Goal: Task Accomplishment & Management: Manage account settings

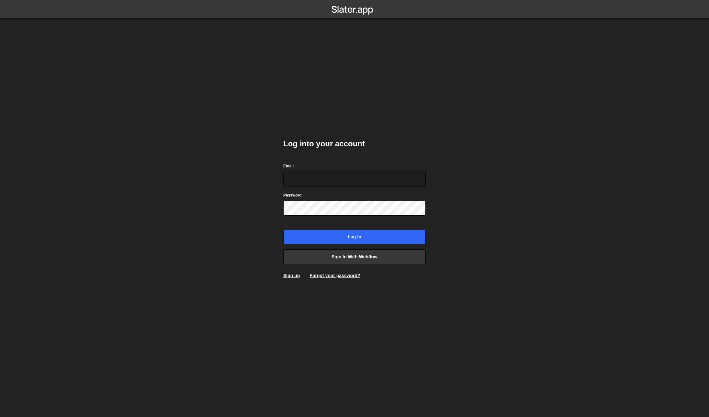
click at [267, 124] on body "Log into your account Email Password Log in Sign in with Webflow Sign up Forgot…" at bounding box center [354, 208] width 709 height 417
click at [295, 276] on link "Sign up" at bounding box center [291, 275] width 17 height 5
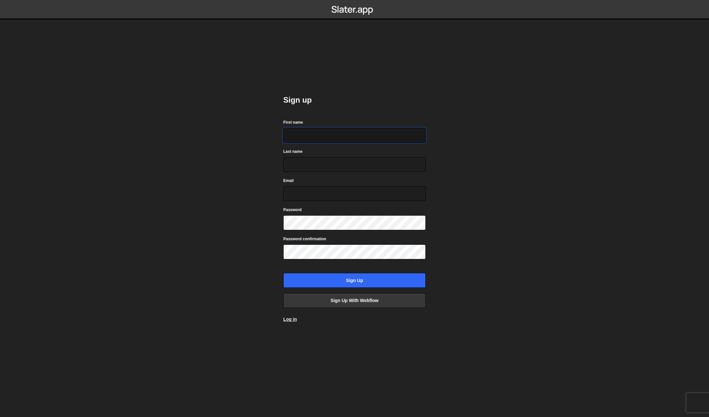
click at [297, 133] on input "First name" at bounding box center [354, 135] width 142 height 15
type input "Nino"
type input "Flowout"
type input "[EMAIL_ADDRESS][DOMAIN_NAME]"
click at [215, 251] on body "Sign up First name Nino Last name Flowout Email nino@flowout.com Password Passw…" at bounding box center [354, 208] width 709 height 417
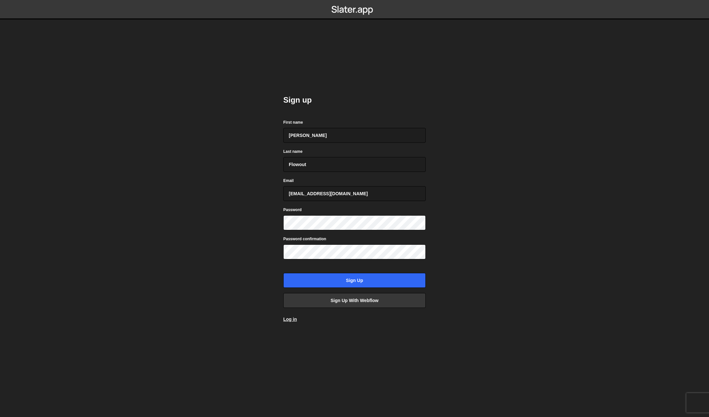
click at [231, 242] on body "Sign up First name Nino Last name Flowout Email nino@flowout.com Password Passw…" at bounding box center [354, 208] width 709 height 417
click at [318, 276] on input "Sign up" at bounding box center [354, 280] width 142 height 15
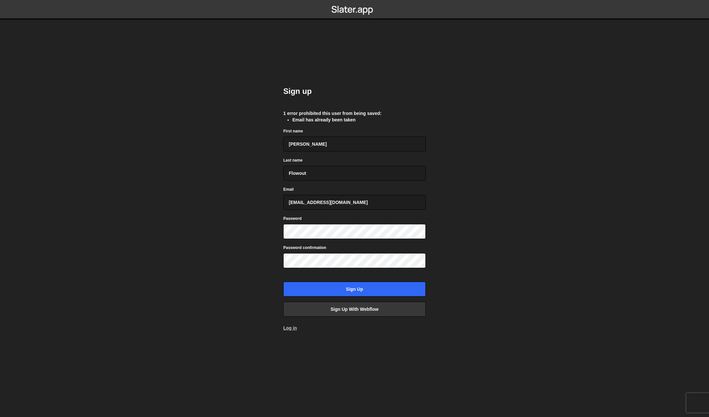
click at [287, 326] on link "Log in" at bounding box center [290, 327] width 14 height 5
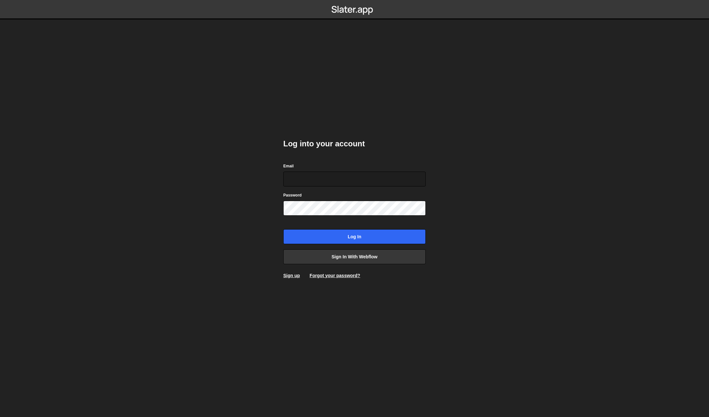
click at [250, 169] on body "Log into your account Email Password Log in Sign in with Webflow Sign up Forgot…" at bounding box center [354, 208] width 709 height 417
click at [313, 178] on input "Email" at bounding box center [354, 179] width 142 height 15
type input "nino@flowout.com"
click at [372, 299] on div "Log into your account Email nino@flowout.com Password Log in Sign in with Webfl…" at bounding box center [355, 208] width 162 height 417
click at [346, 276] on link "Forgot your password?" at bounding box center [335, 275] width 51 height 5
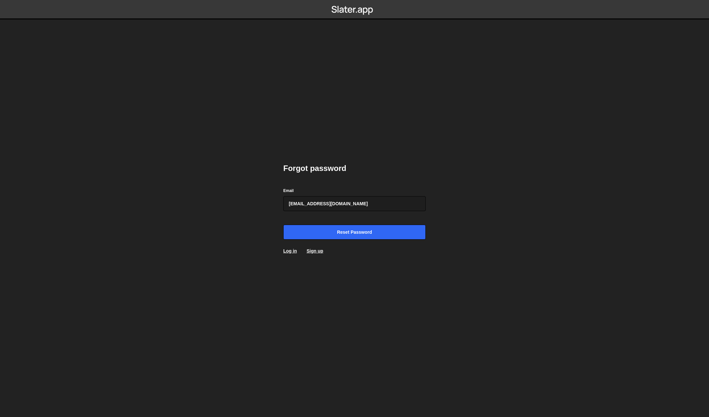
type input "nino@flowout.com"
click at [352, 233] on input "Reset password" at bounding box center [354, 232] width 142 height 15
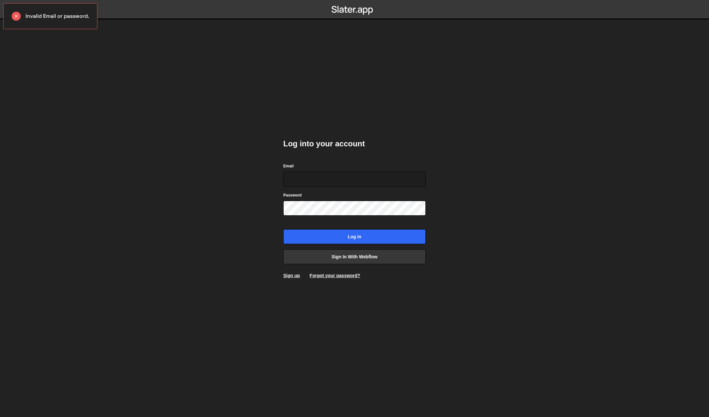
click at [231, 197] on body "Invalid Email or password. Log into your account Email Password Log in Sign in …" at bounding box center [354, 208] width 709 height 417
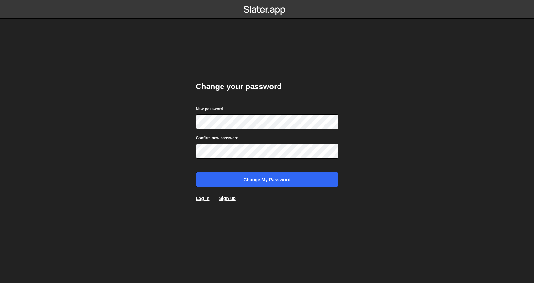
click at [140, 118] on body "Change your password New password Confirm new password Change my password Log i…" at bounding box center [267, 141] width 534 height 283
click at [143, 164] on body "Change your password New password Confirm new password Change my password Log i…" at bounding box center [267, 141] width 534 height 283
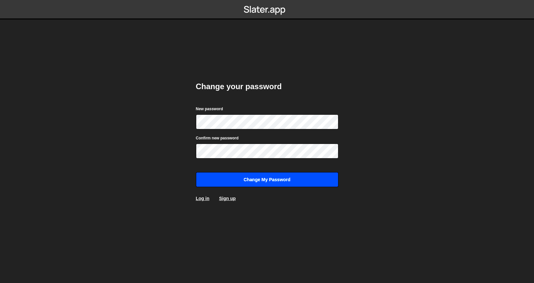
click at [225, 176] on input "Change my password" at bounding box center [267, 179] width 142 height 15
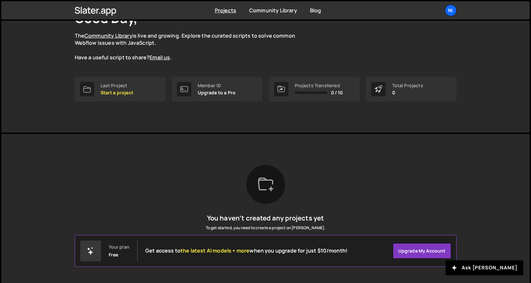
scroll to position [64, 0]
